Goal: Find specific page/section

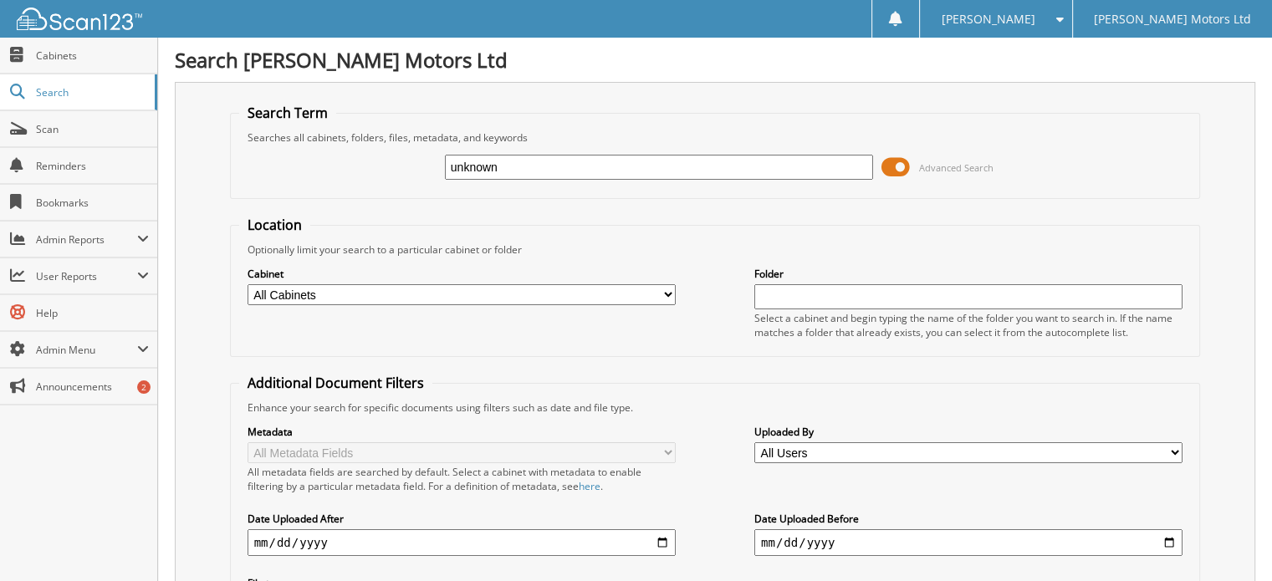
type input "unknown"
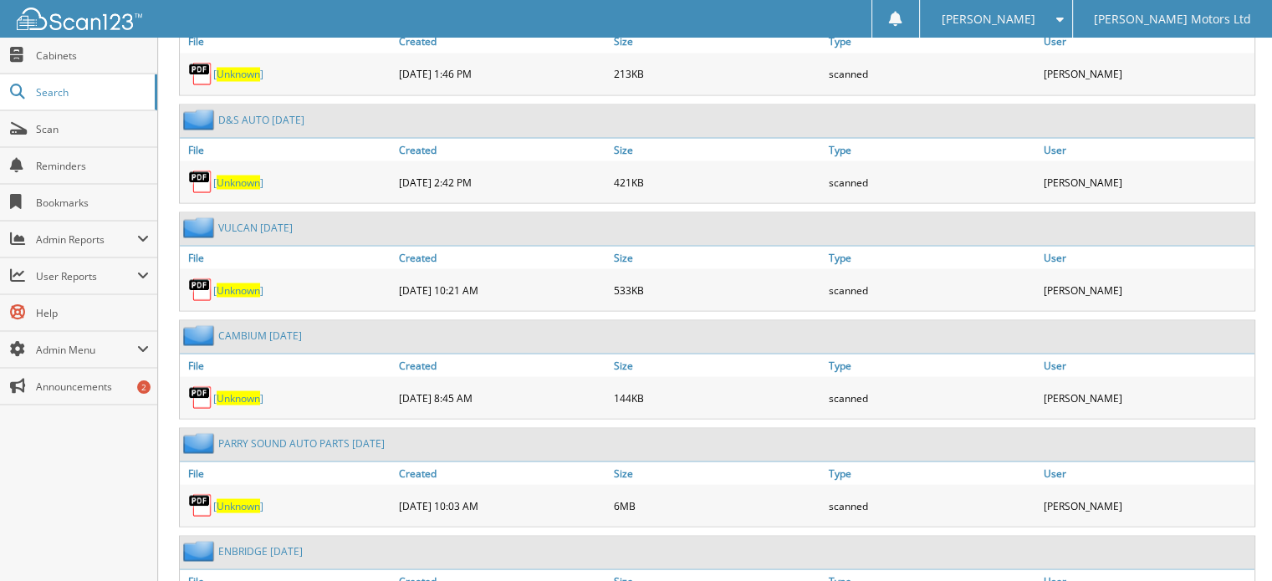
scroll to position [3263, 0]
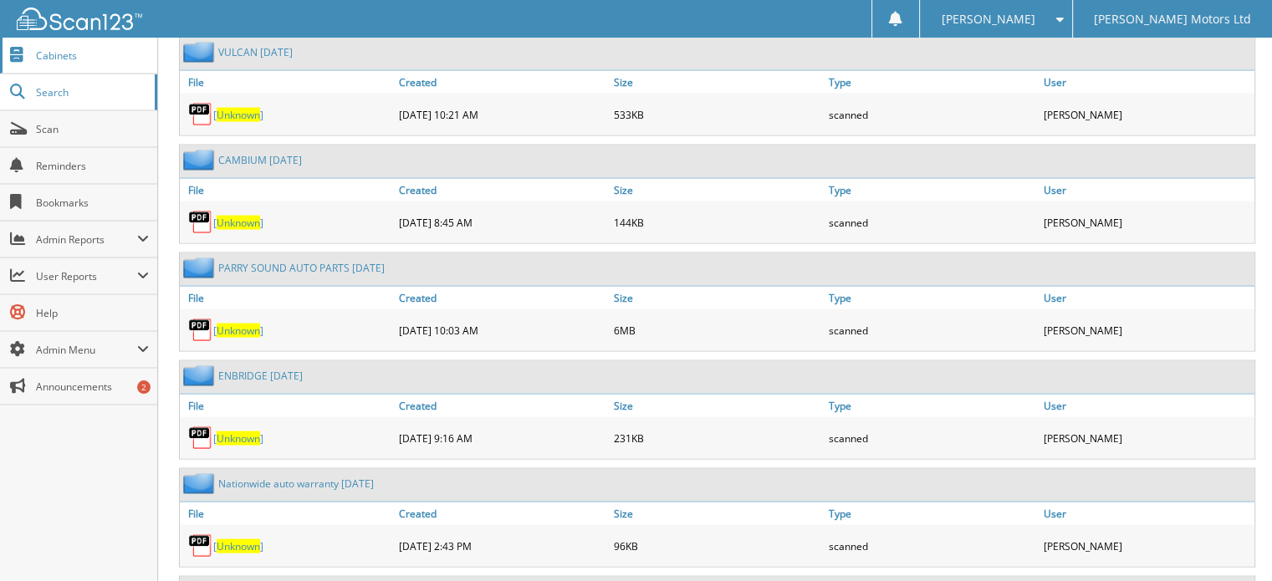
click at [54, 51] on span "Cabinets" at bounding box center [92, 56] width 113 height 14
